Goal: Task Accomplishment & Management: Use online tool/utility

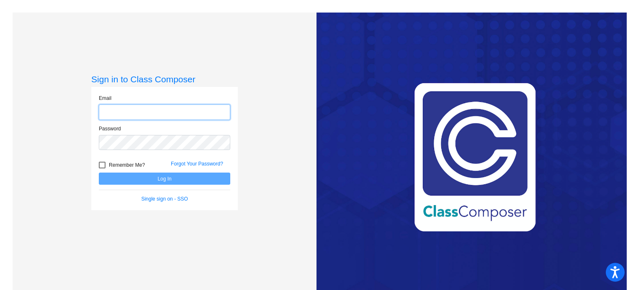
type input "[PERSON_NAME][EMAIL_ADDRESS][DOMAIN_NAME]"
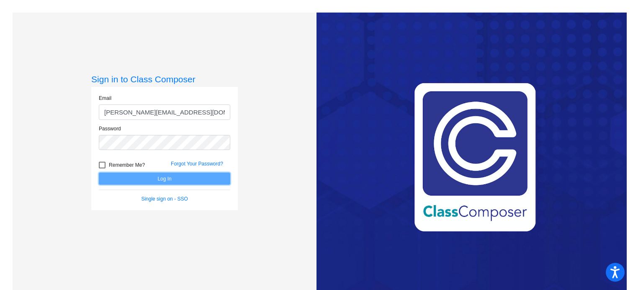
click at [154, 179] on button "Log In" at bounding box center [164, 179] width 131 height 12
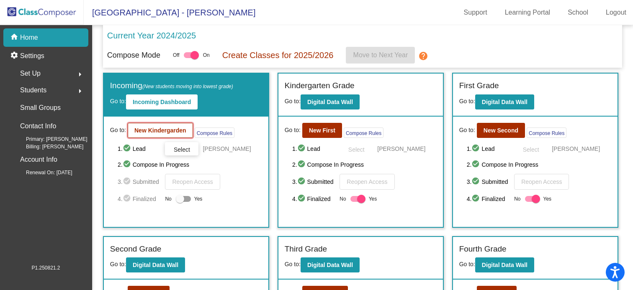
click at [137, 133] on b "New Kindergarden" at bounding box center [160, 130] width 52 height 7
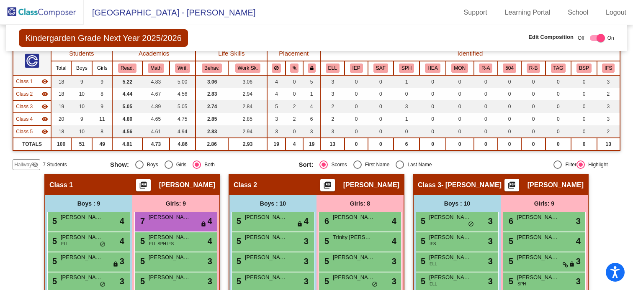
scroll to position [65, 0]
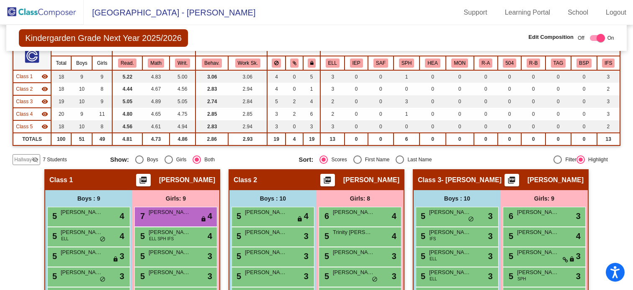
click at [45, 74] on mat-icon "visibility" at bounding box center [44, 76] width 7 height 7
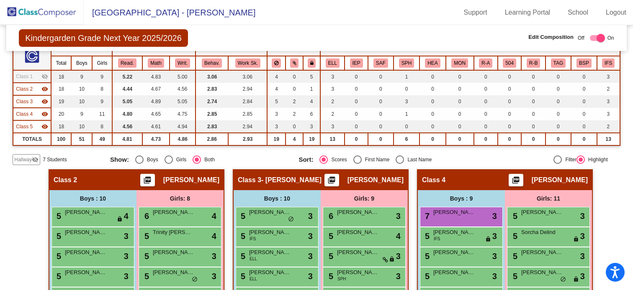
click at [44, 77] on mat-icon "visibility_off" at bounding box center [44, 76] width 7 height 7
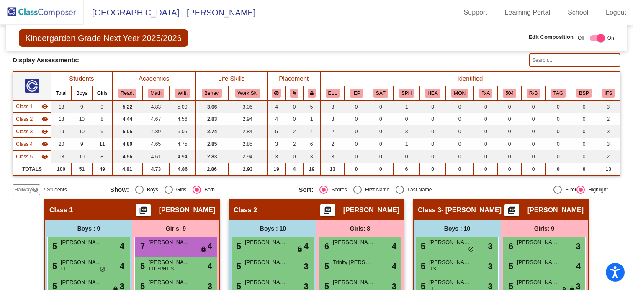
scroll to position [28, 0]
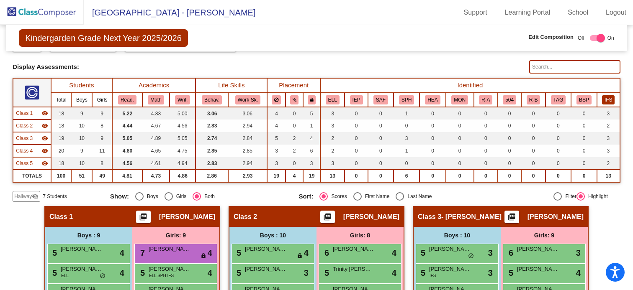
click at [604, 99] on button "IFS" at bounding box center [608, 99] width 13 height 9
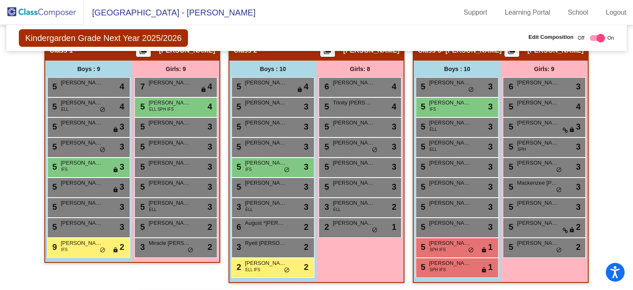
scroll to position [194, 0]
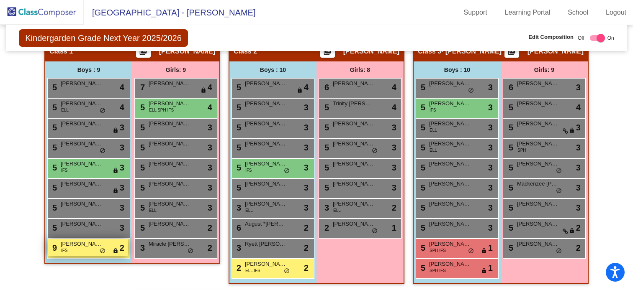
click at [79, 251] on div "9 [PERSON_NAME] ([PERSON_NAME]) [PERSON_NAME] IFS lock do_not_disturb_alt 2" at bounding box center [88, 247] width 80 height 17
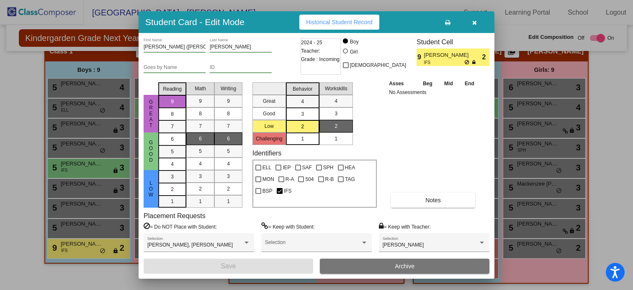
click at [475, 23] on icon "button" at bounding box center [474, 23] width 5 height 6
